Goal: Task Accomplishment & Management: Complete application form

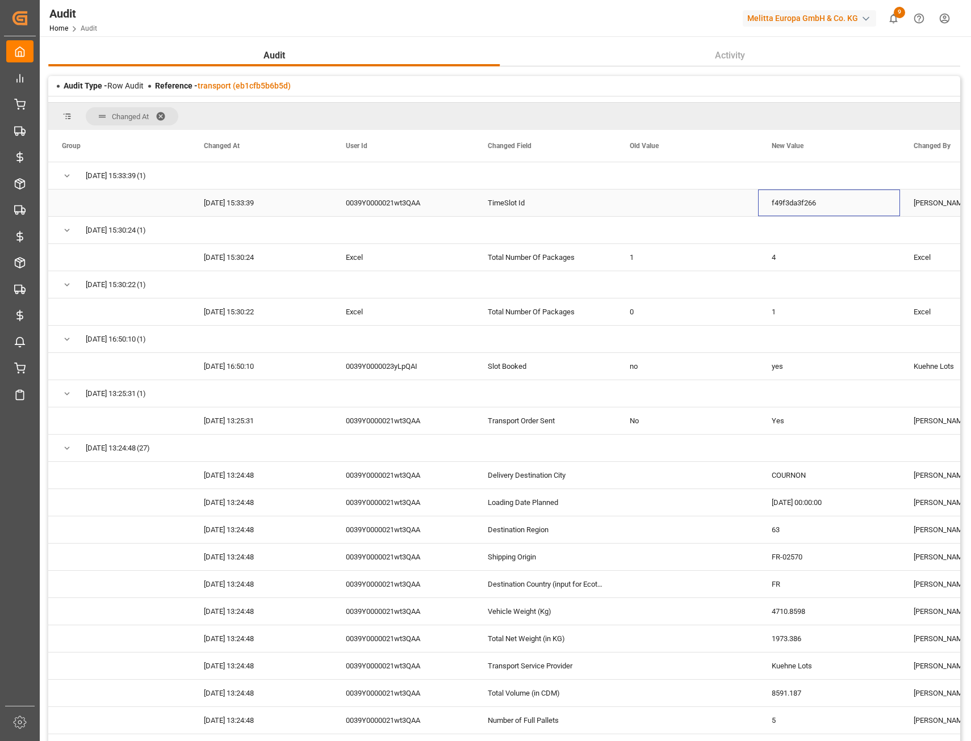
click at [785, 199] on div "f49f3da3f266" at bounding box center [829, 203] width 142 height 27
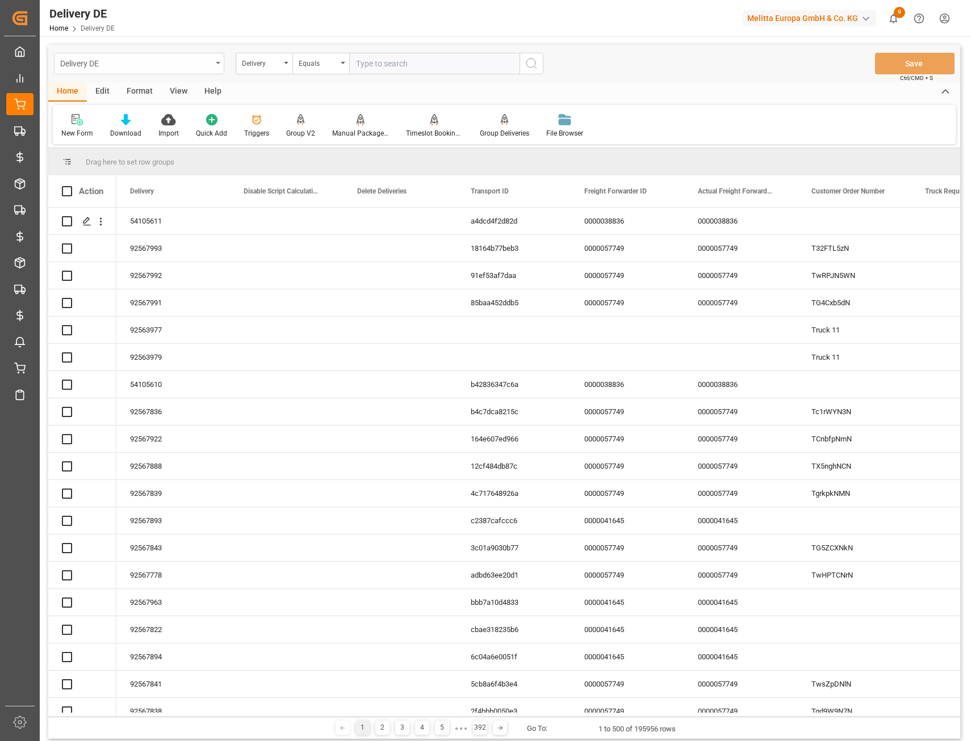
click at [128, 61] on div "Delivery DE" at bounding box center [136, 63] width 152 height 14
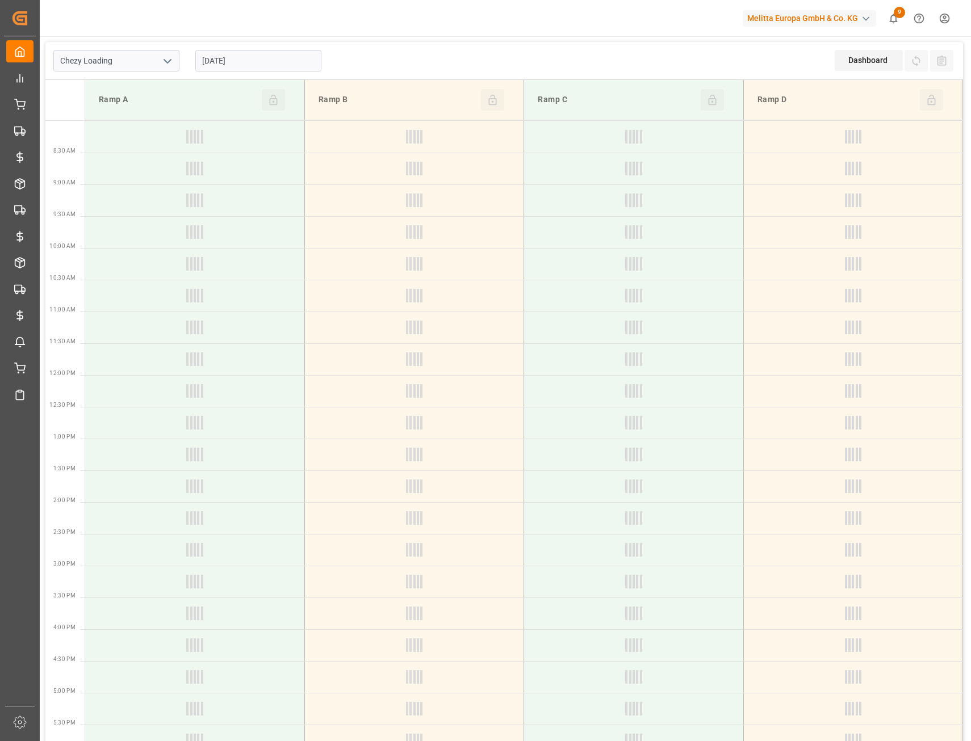
type input "Chezy Loading"
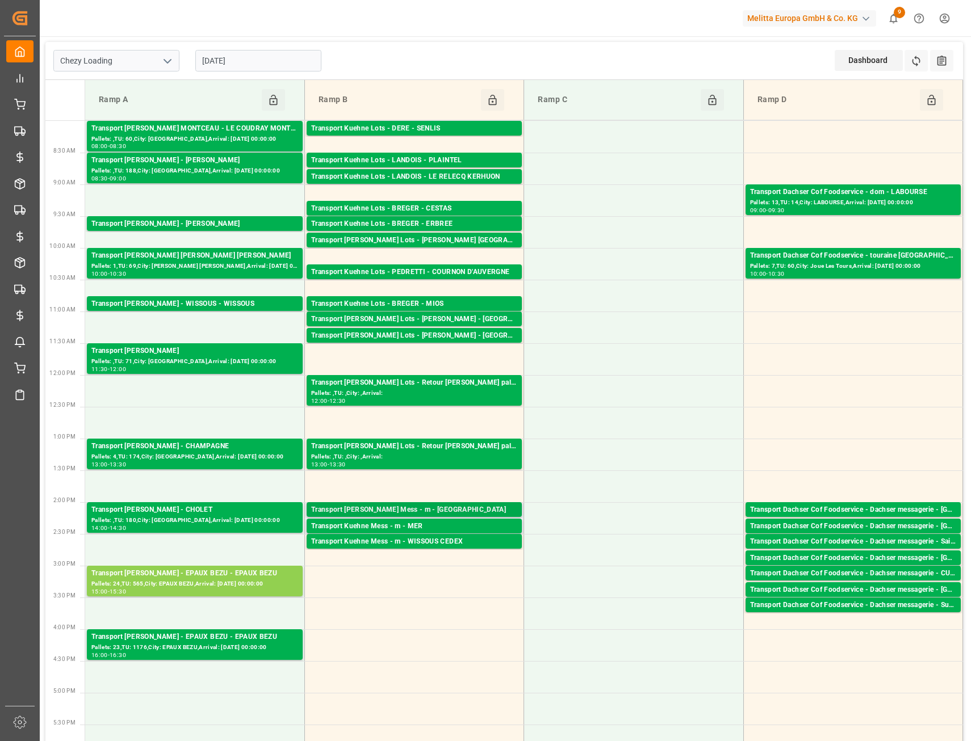
click at [421, 509] on div "Transport Kuehne Mess - m - Réau" at bounding box center [414, 510] width 206 height 11
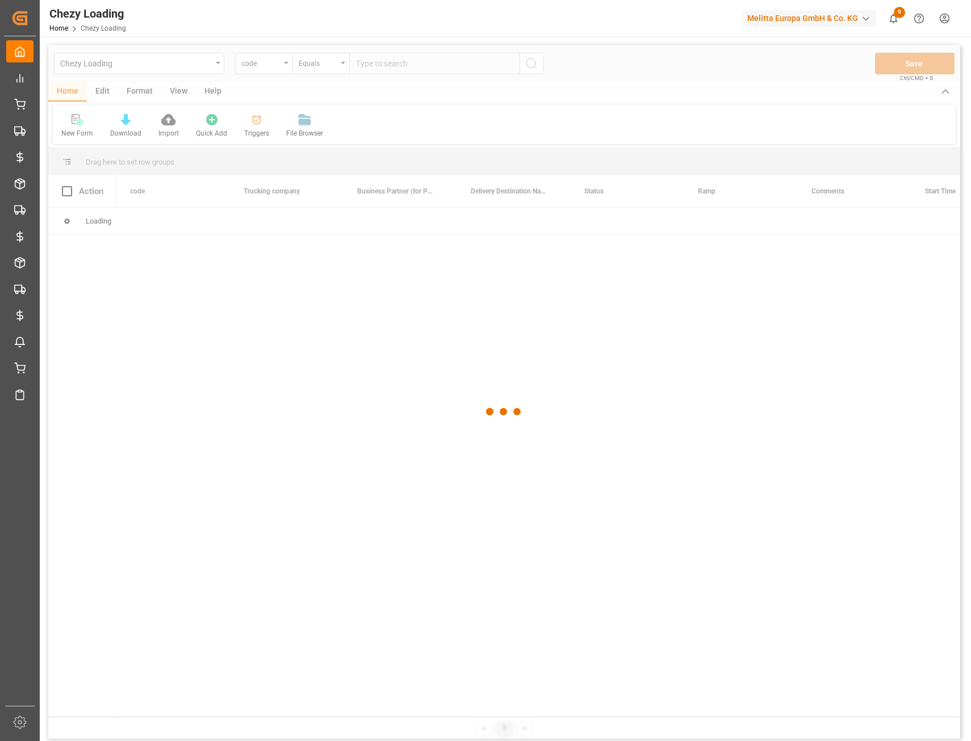
click at [368, 64] on div at bounding box center [504, 412] width 912 height 735
click at [380, 68] on div at bounding box center [504, 412] width 912 height 735
click at [385, 64] on div at bounding box center [504, 412] width 912 height 735
click at [372, 64] on div at bounding box center [504, 412] width 912 height 735
click at [384, 62] on div at bounding box center [504, 412] width 912 height 735
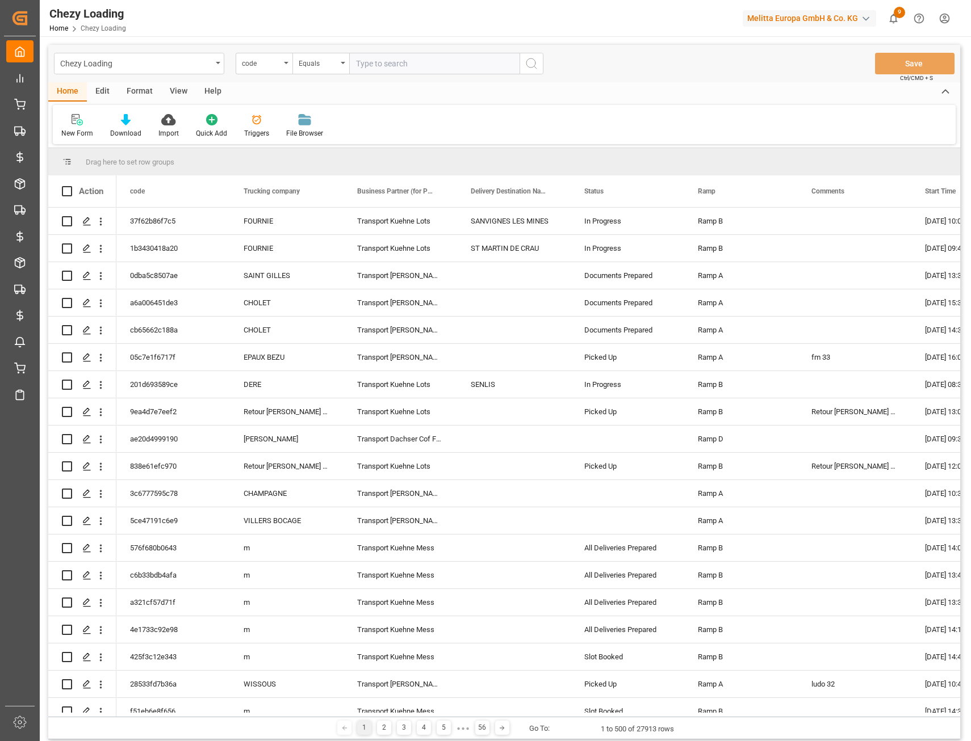
click at [392, 68] on input "text" at bounding box center [434, 64] width 170 height 22
paste input "f49f3da3f266"
type input "f49f3da3f266"
click at [530, 62] on icon "search button" at bounding box center [532, 64] width 14 height 14
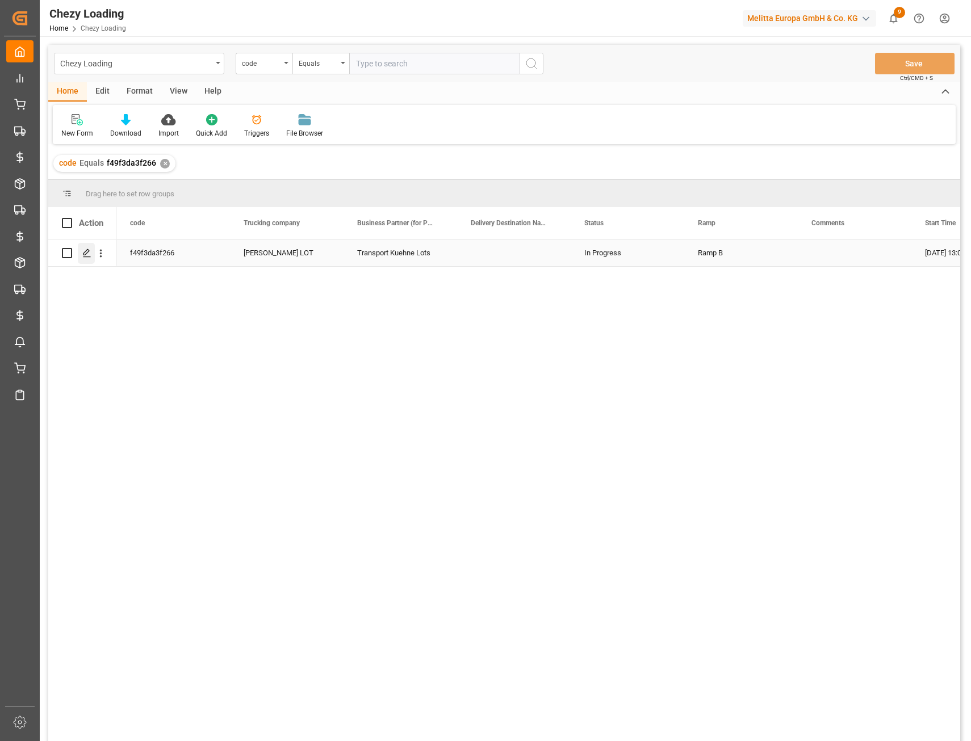
click at [90, 256] on icon "Press SPACE to select this row." at bounding box center [86, 253] width 9 height 9
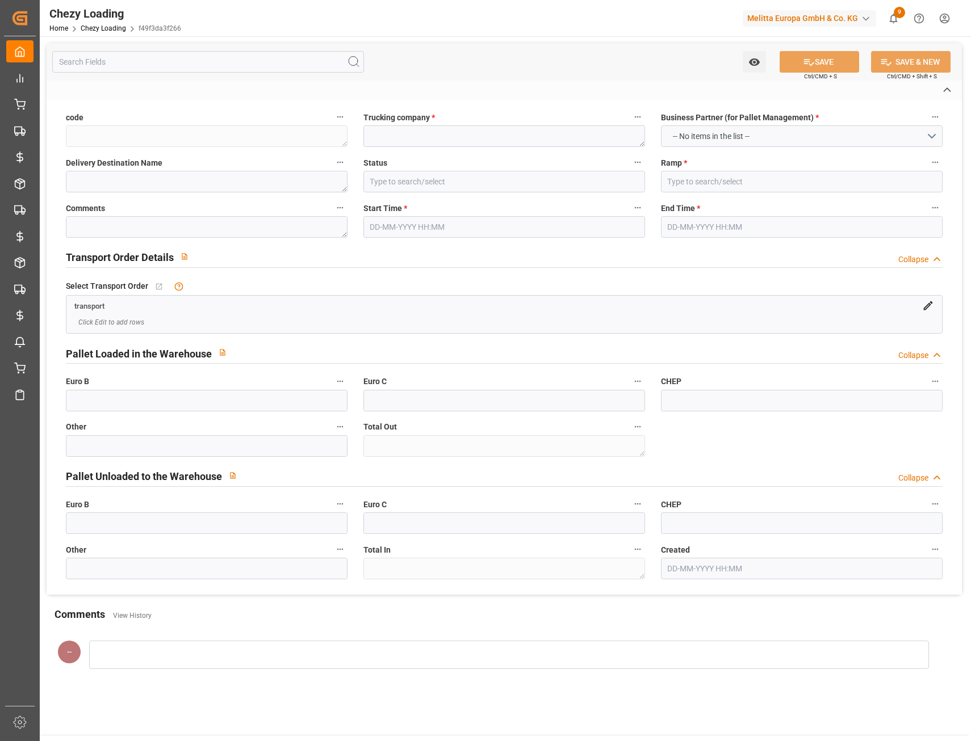
type textarea "f49f3da3f266"
type textarea "[PERSON_NAME] LOT"
type input "In Progress"
type input "Ramp B"
type textarea "0"
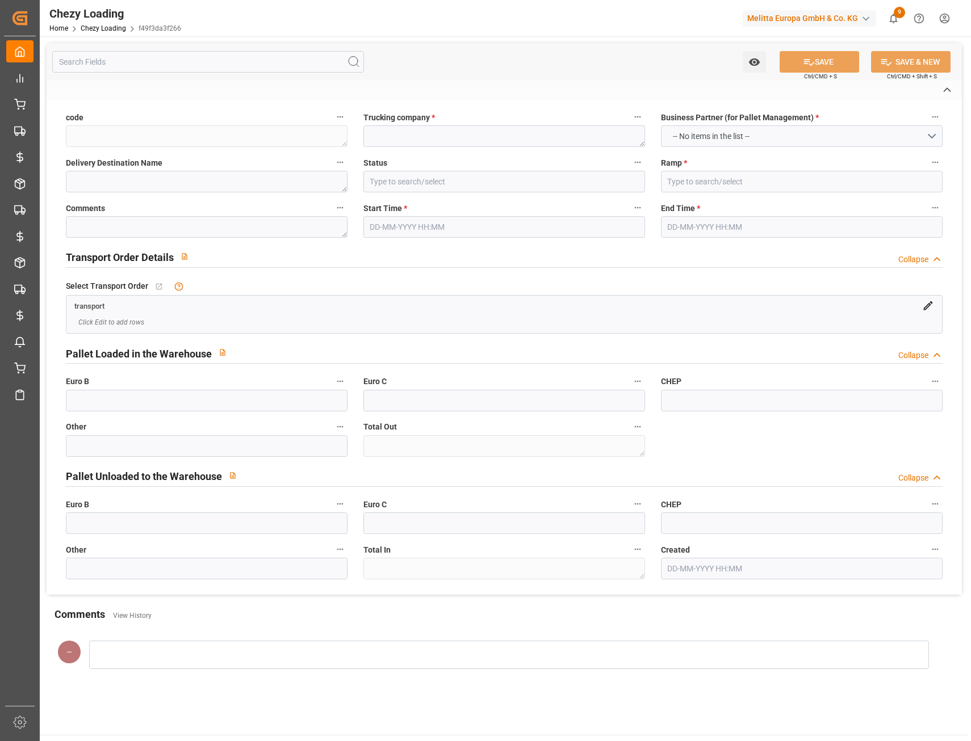
type textarea "0"
type input "0"
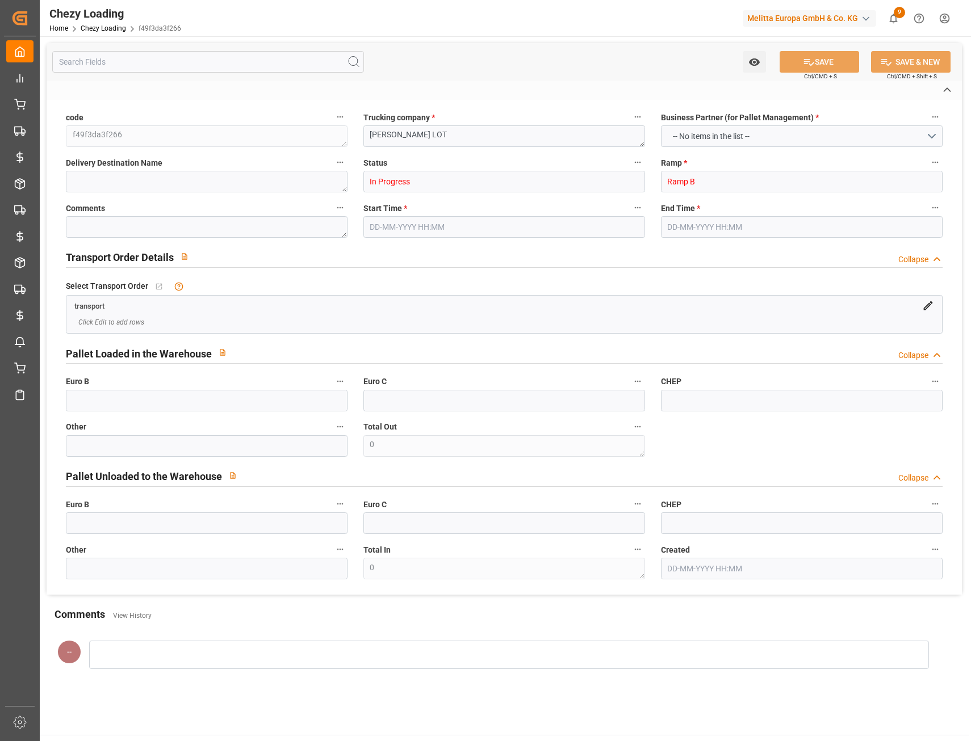
type input "0"
type input "[DATE] 13:00"
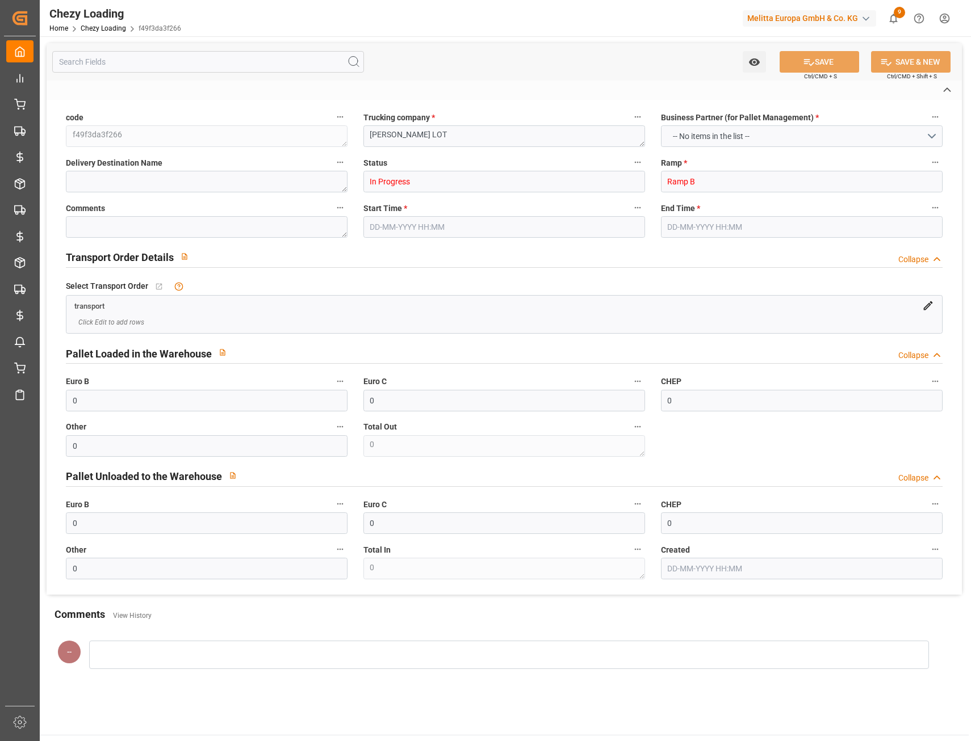
type input "[DATE] 13:30"
type input "[DATE] 15:33"
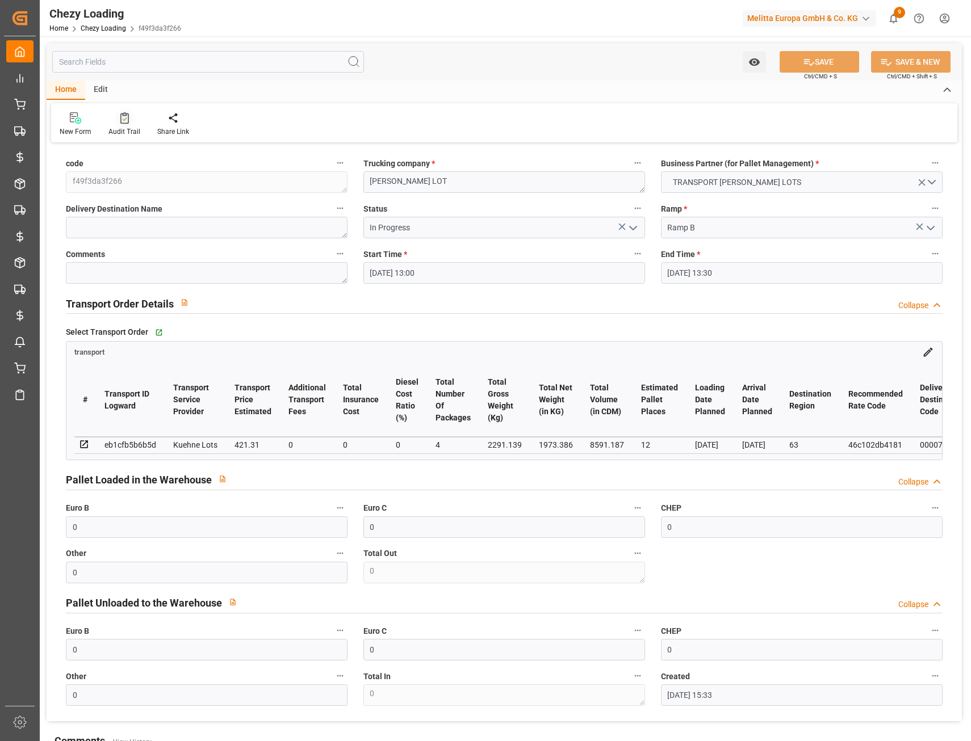
click at [115, 115] on div at bounding box center [124, 118] width 32 height 12
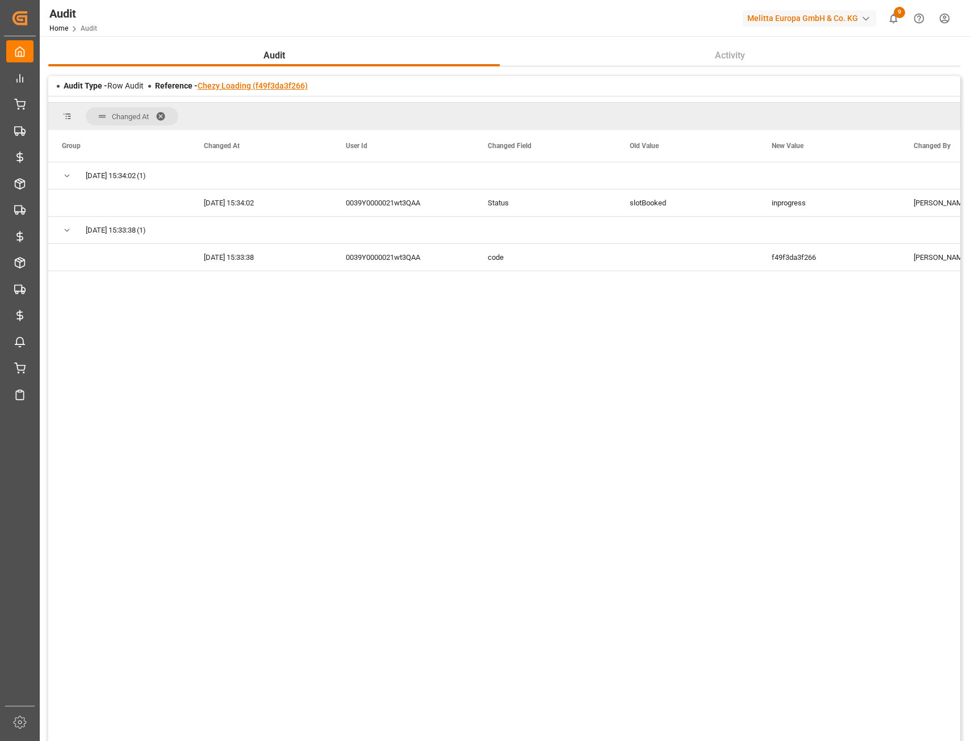
click at [249, 84] on link "Chezy Loading (f49f3da3f266)" at bounding box center [253, 85] width 110 height 9
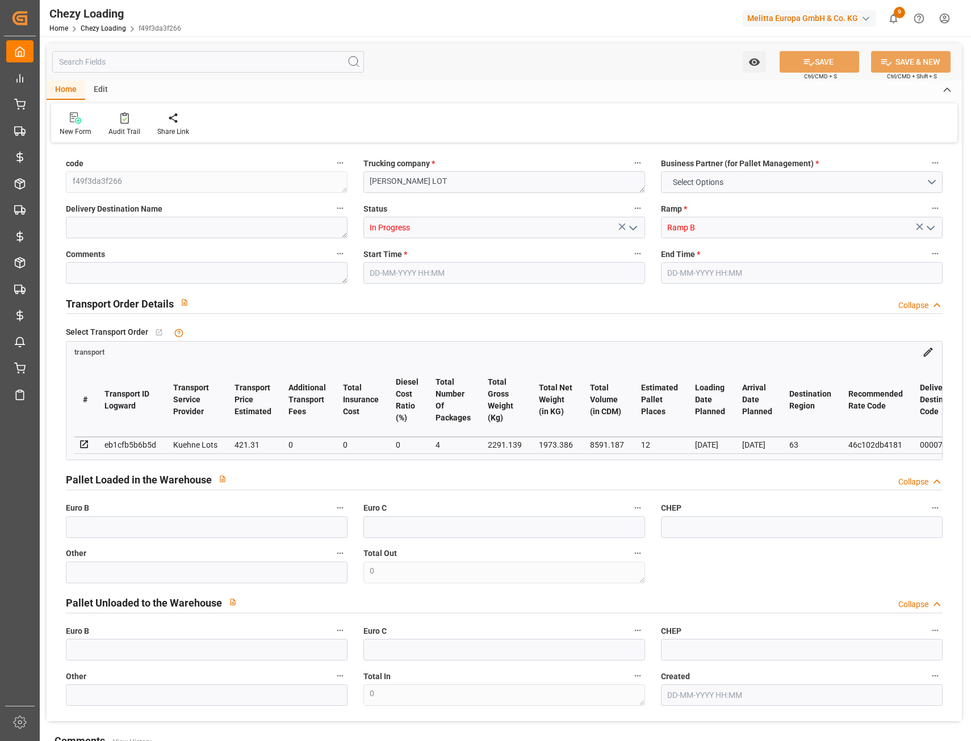
type input "0"
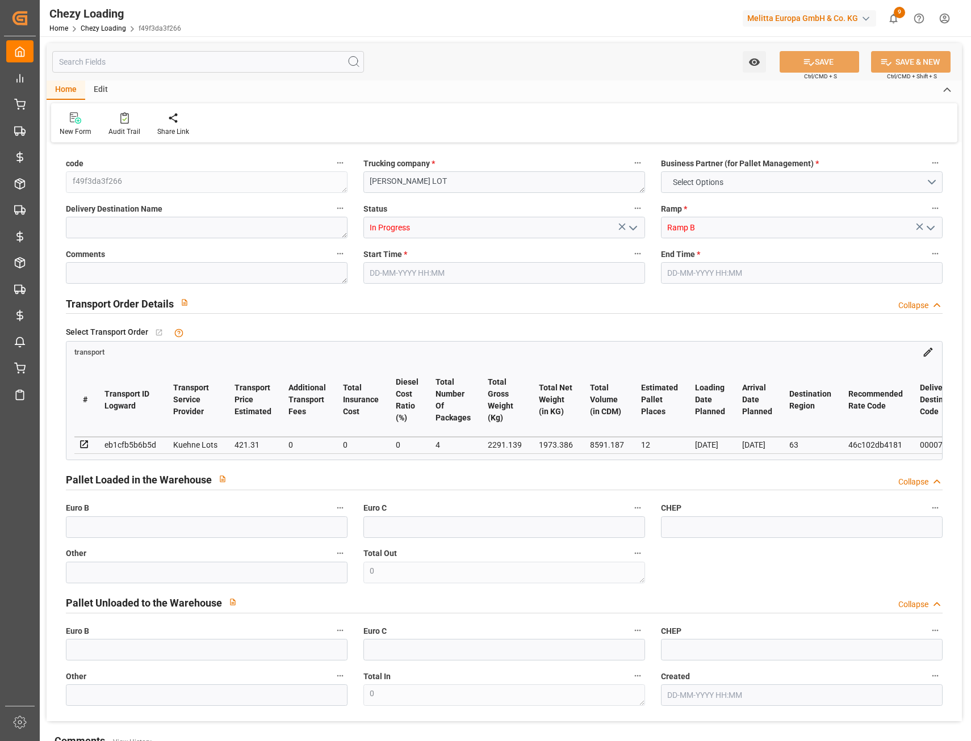
type input "0"
type input "[DATE] 13:00"
type input "[DATE] 13:30"
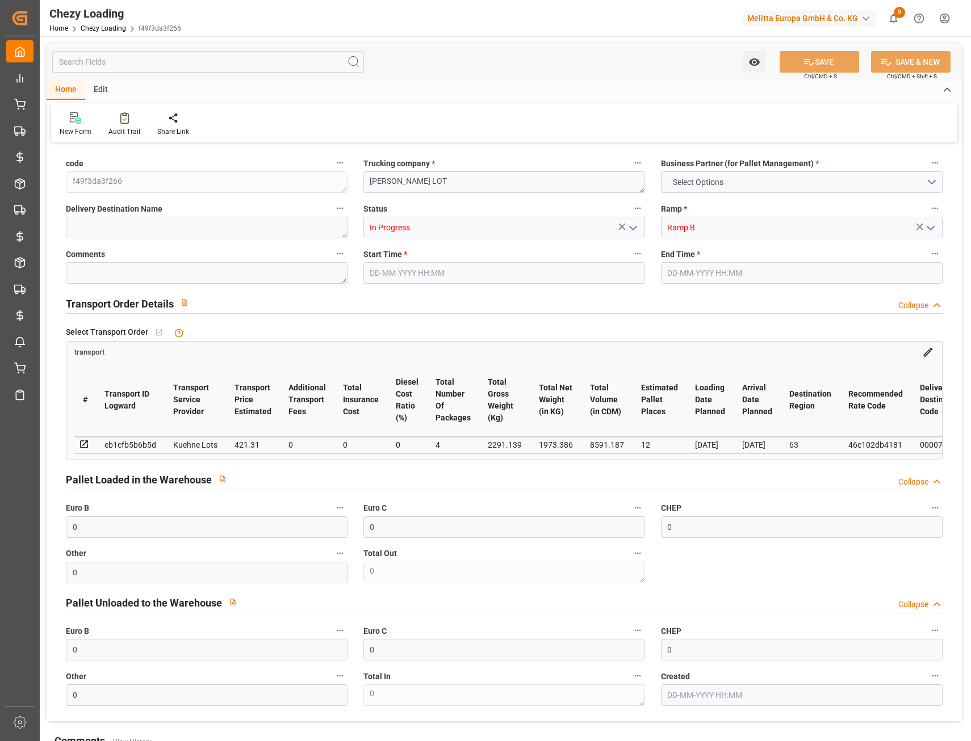
type input "[DATE] 15:33"
